Goal: Information Seeking & Learning: Learn about a topic

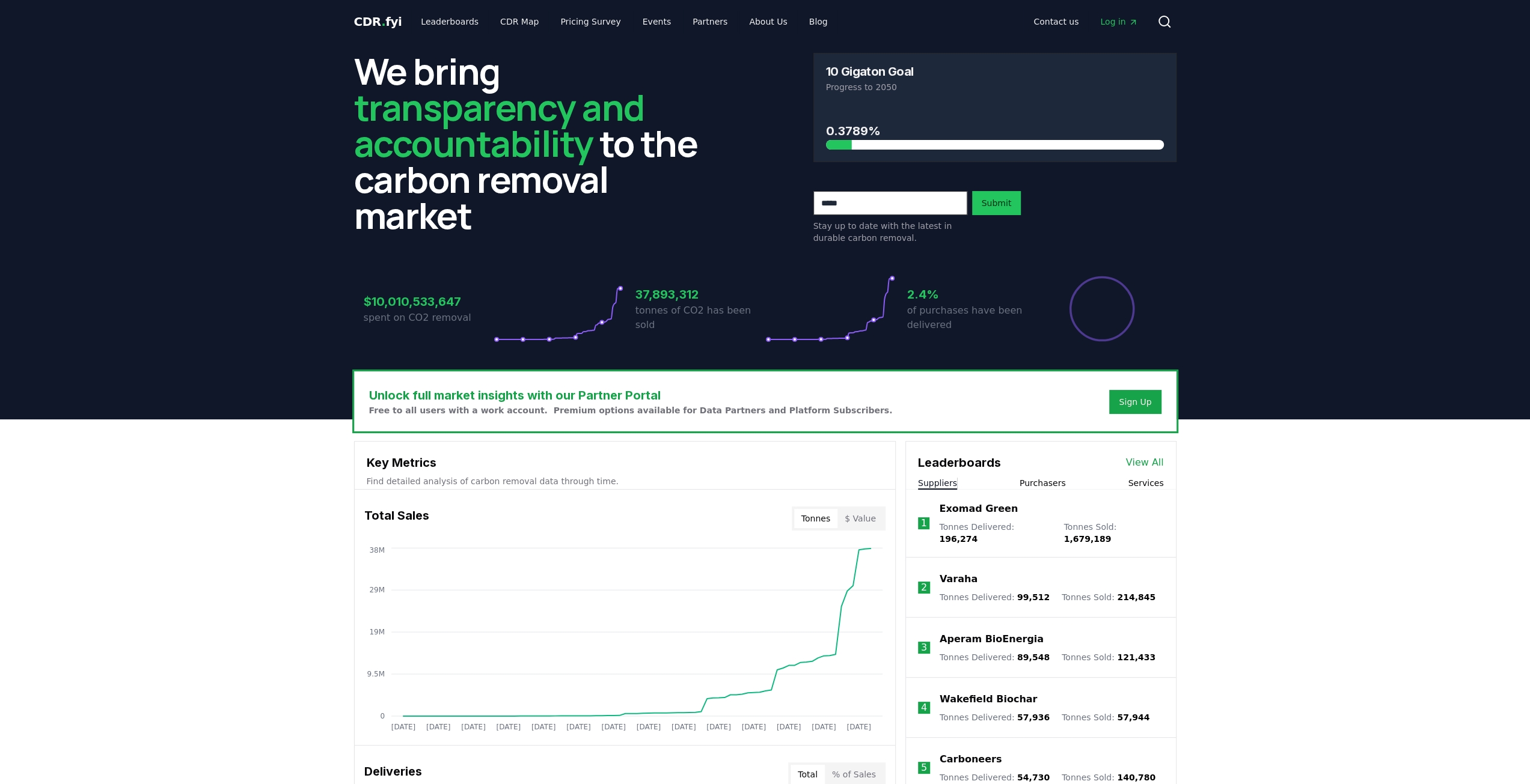
click at [1053, 480] on button "Purchasers" at bounding box center [1042, 483] width 47 height 12
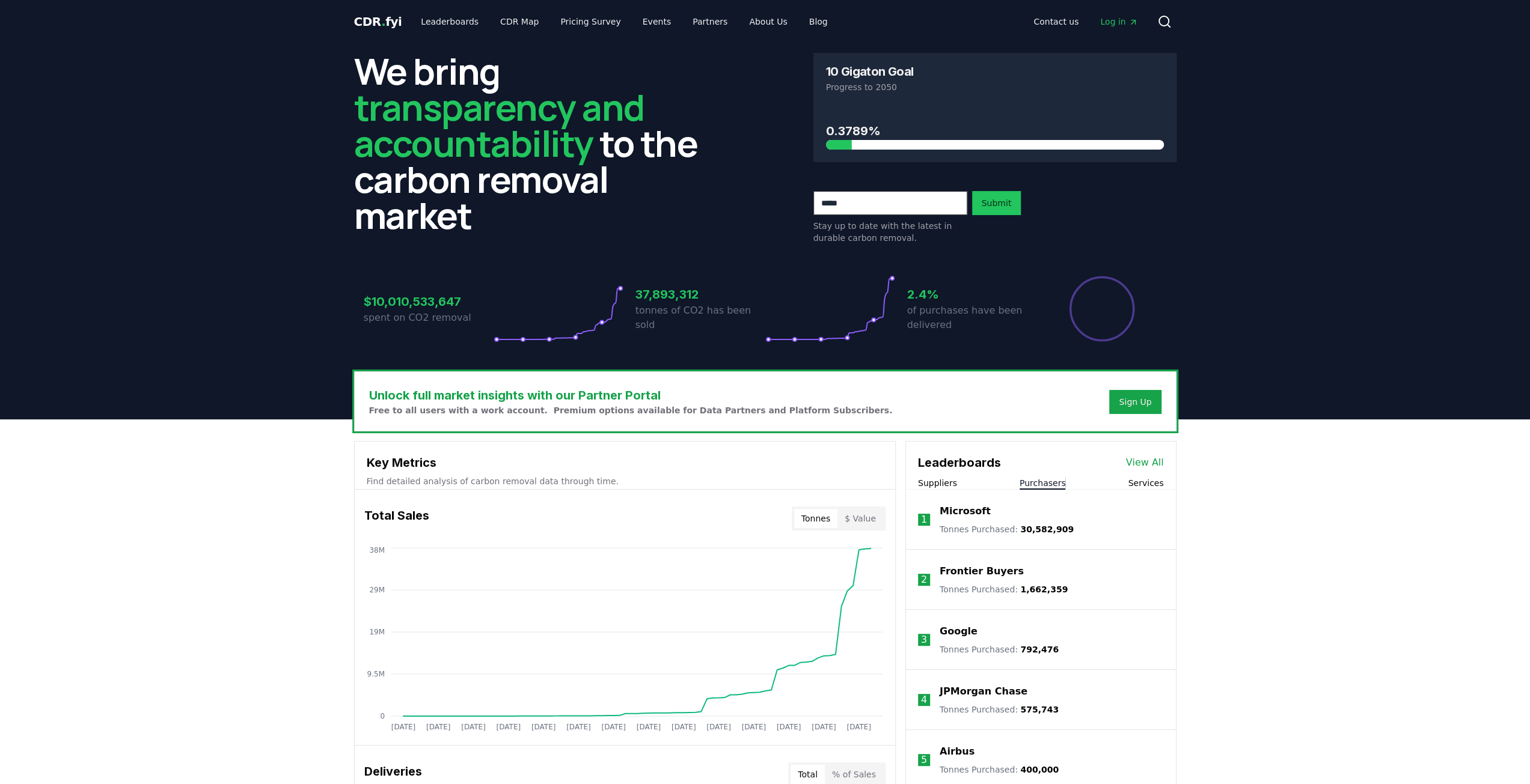
click at [969, 510] on p "Microsoft" at bounding box center [964, 511] width 51 height 14
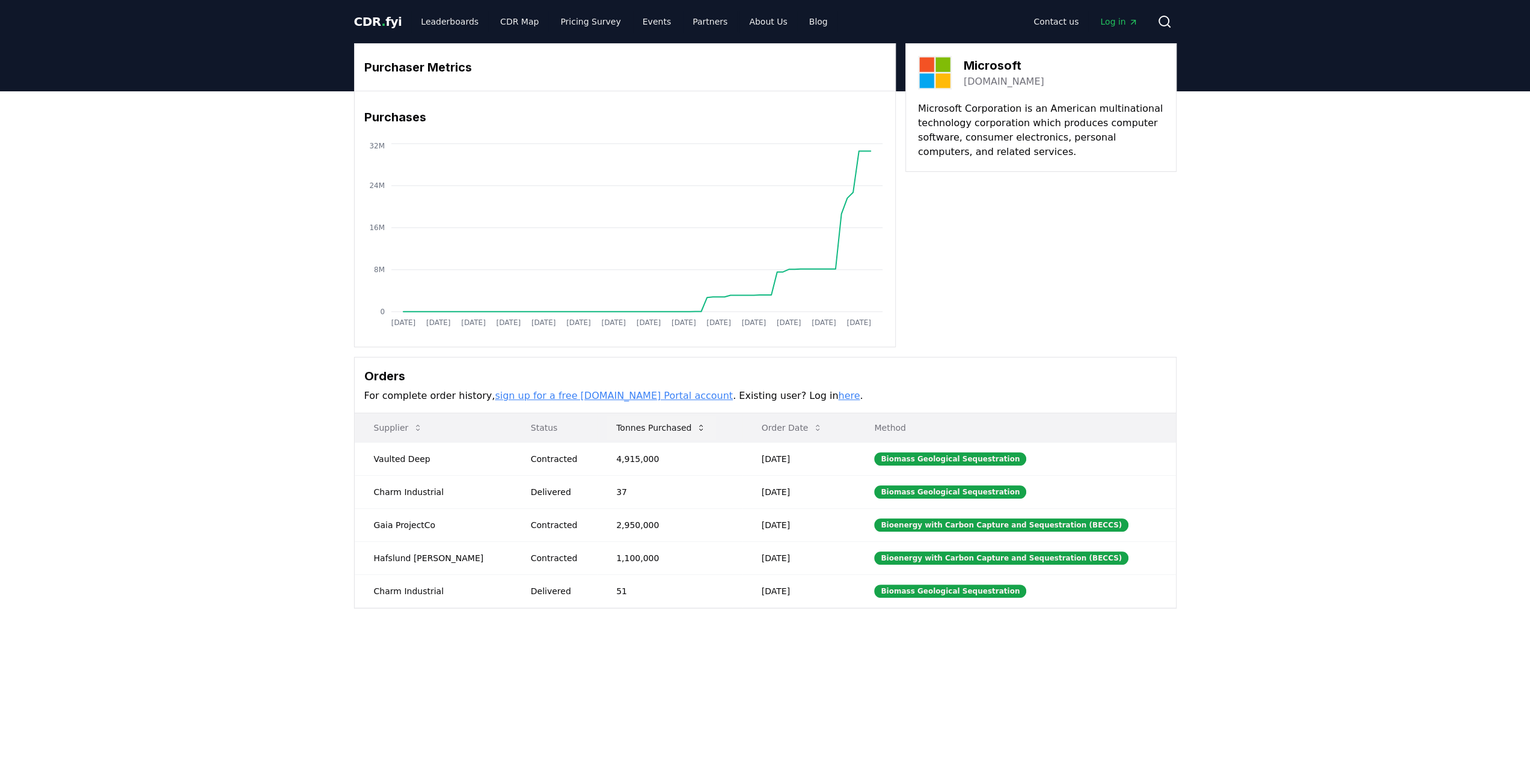
click at [645, 429] on button "Tonnes Purchased" at bounding box center [661, 428] width 109 height 24
click at [1022, 529] on td "Bioenergy with Carbon Capture and Sequestration (BECCS)" at bounding box center [1015, 525] width 320 height 33
